Goal: Check status

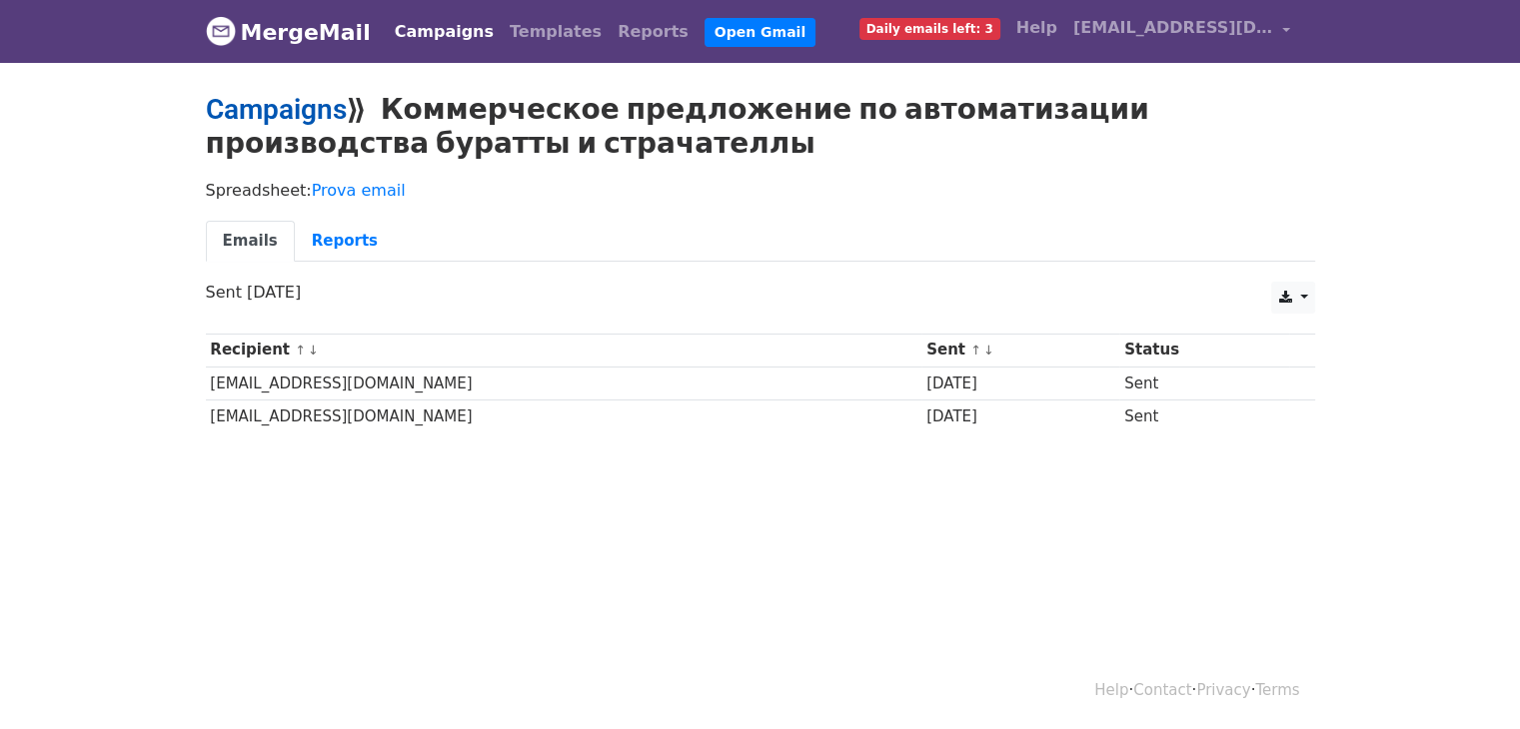
click at [300, 106] on link "Campaigns" at bounding box center [276, 109] width 141 height 33
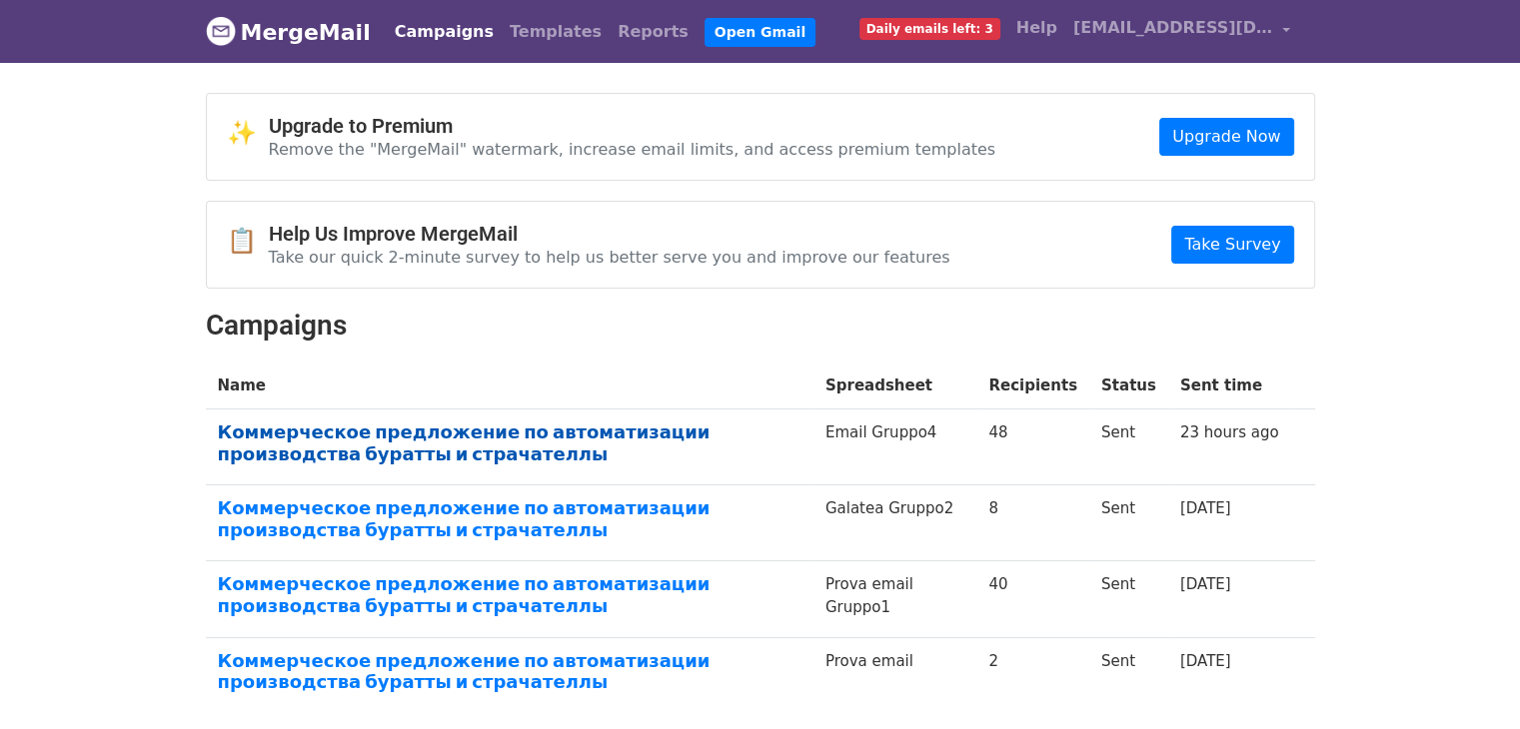
click at [720, 422] on link "Коммерческое предложение по автоматизации производства буратты и страчателлы" at bounding box center [510, 443] width 584 height 43
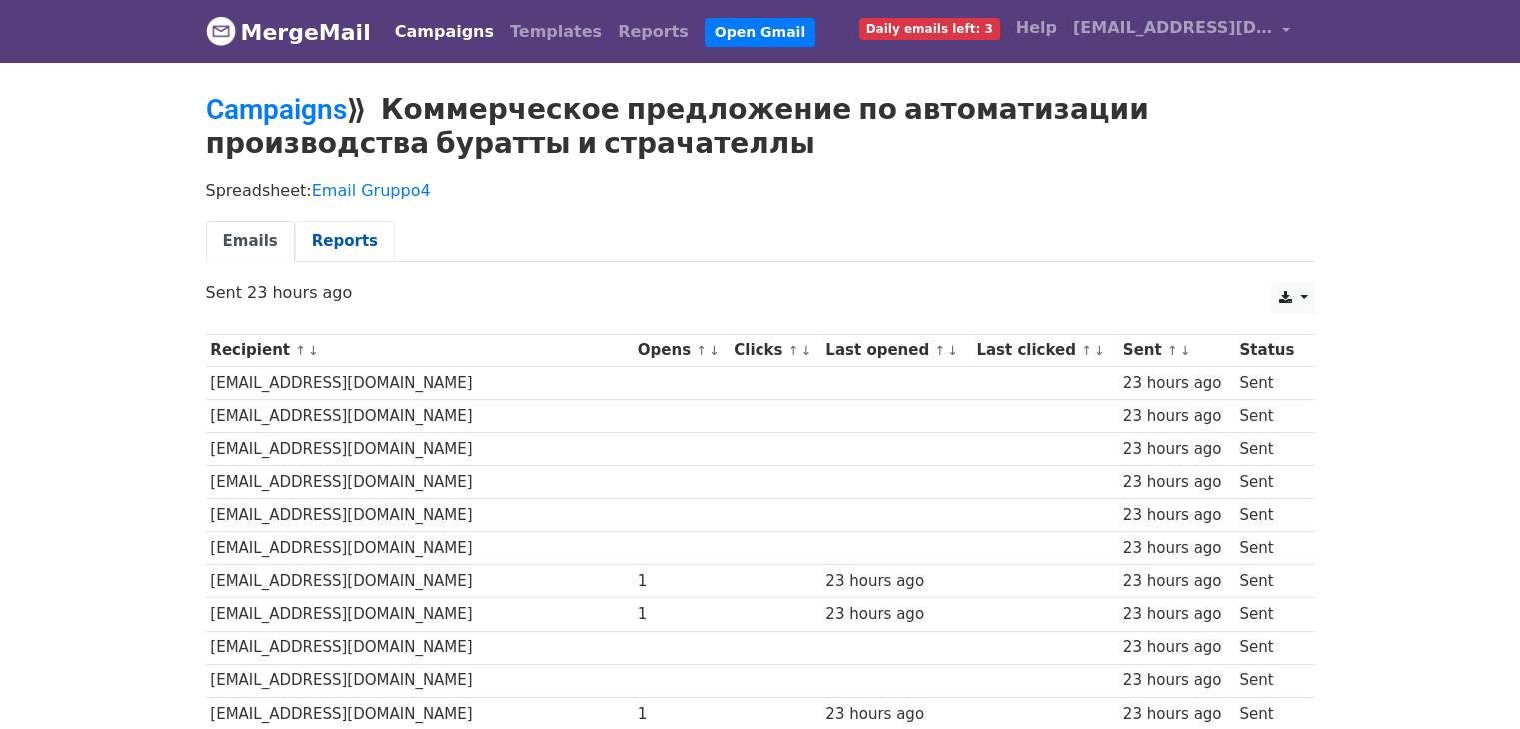
click at [319, 241] on link "Reports" at bounding box center [345, 241] width 100 height 41
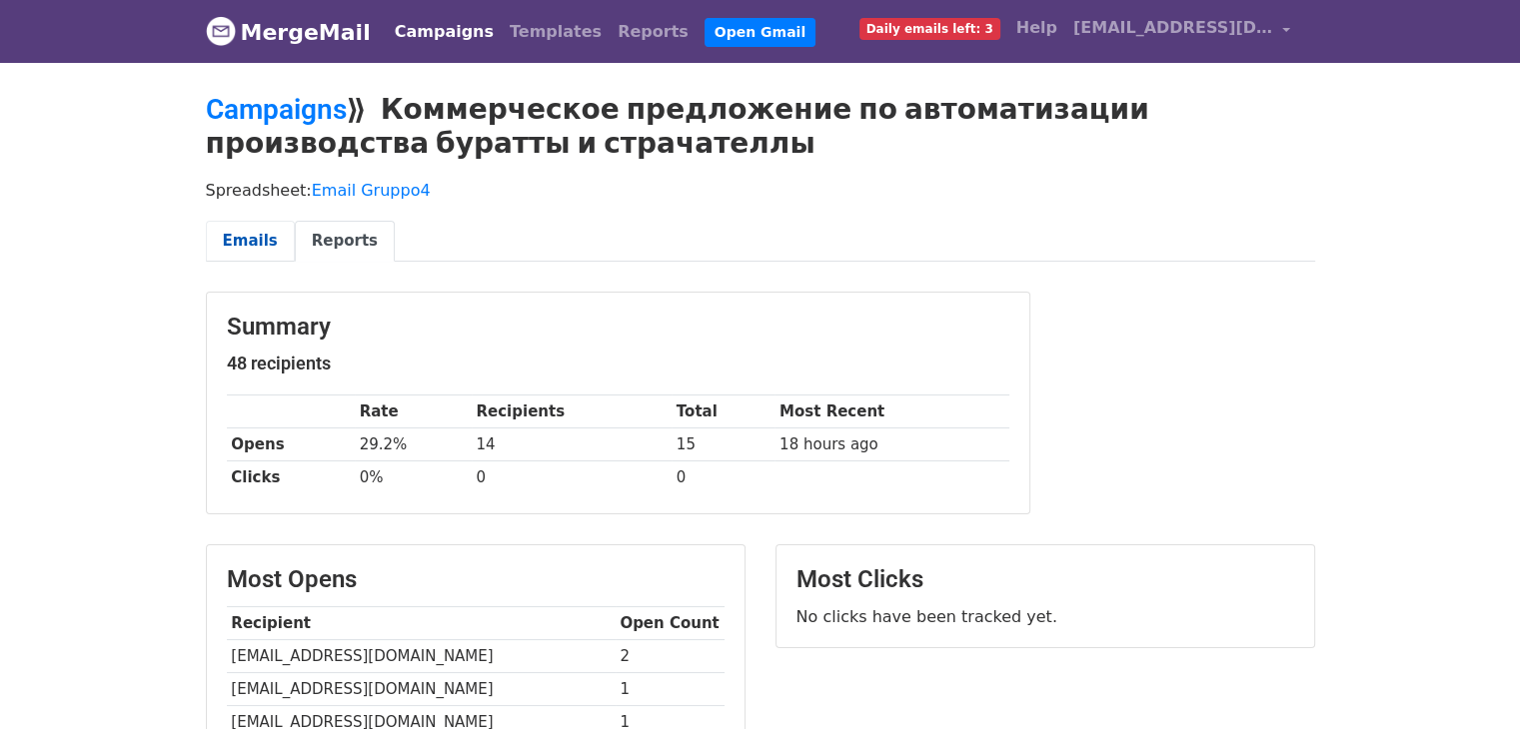
click at [243, 239] on link "Emails" at bounding box center [250, 241] width 89 height 41
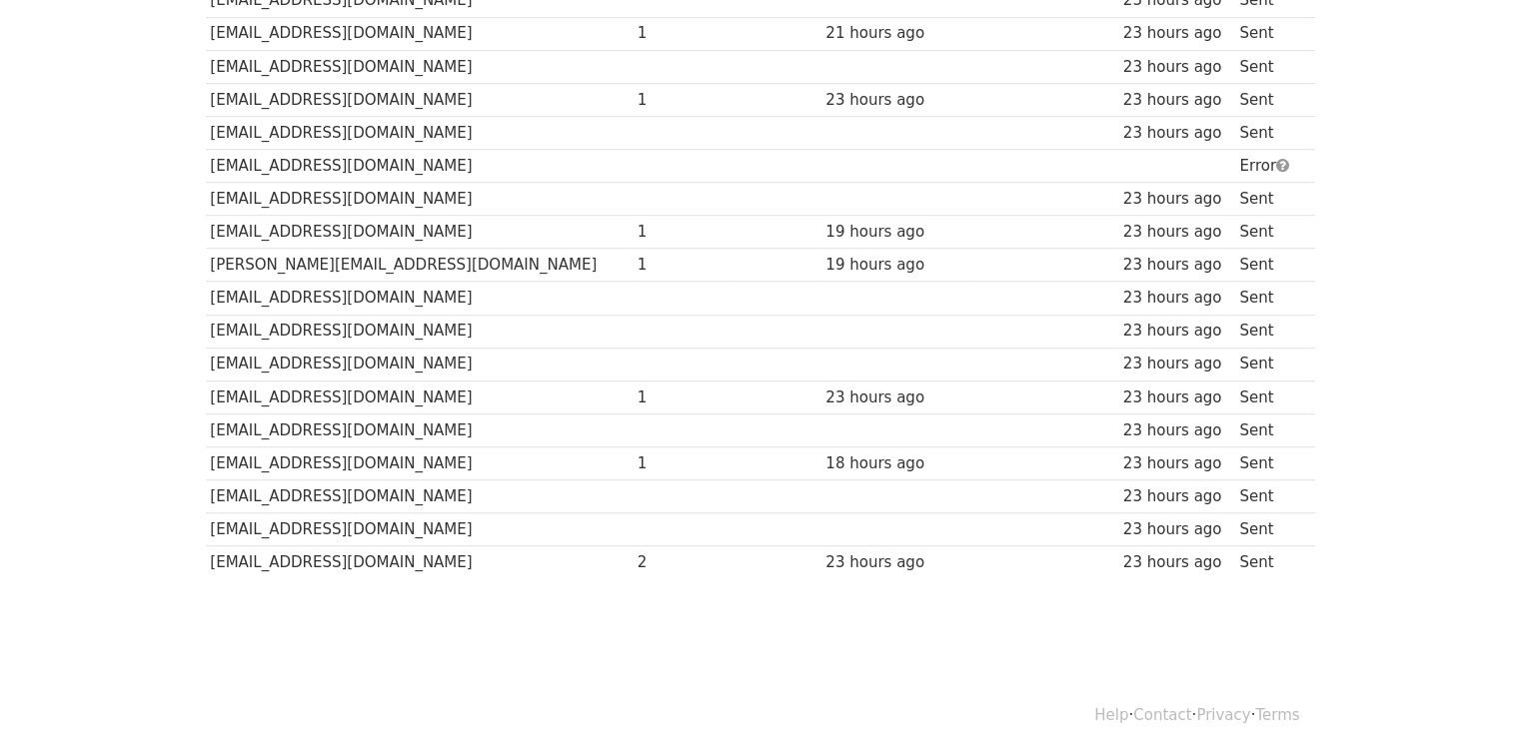
scroll to position [1391, 0]
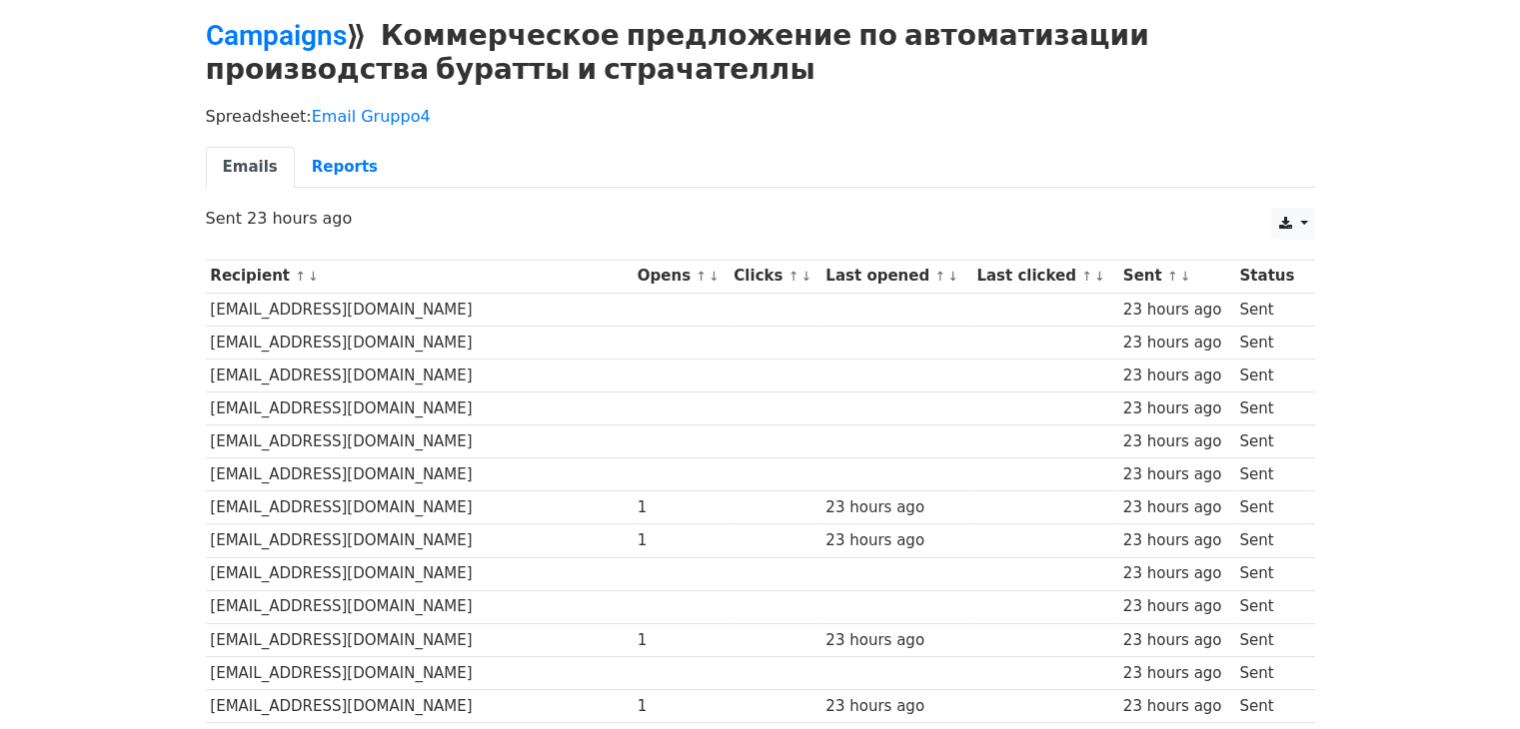
scroll to position [0, 0]
